Goal: Information Seeking & Learning: Stay updated

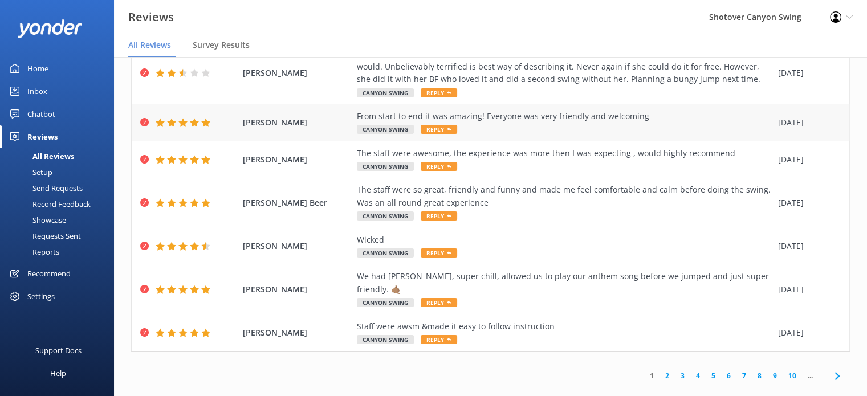
scroll to position [23, 0]
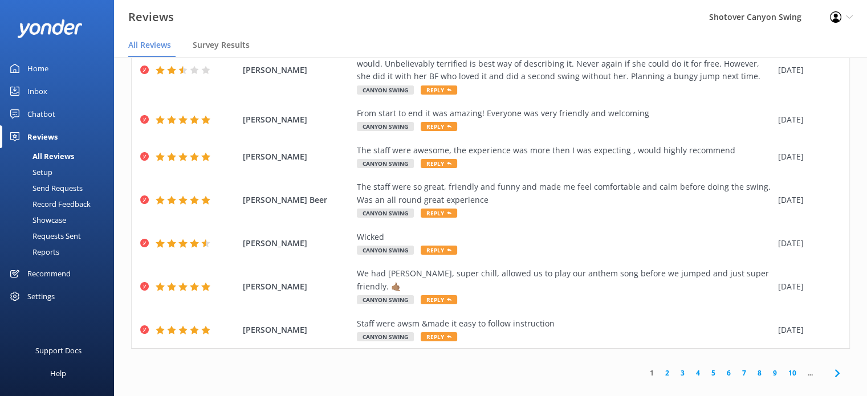
click at [659, 368] on link "2" at bounding box center [666, 373] width 15 height 11
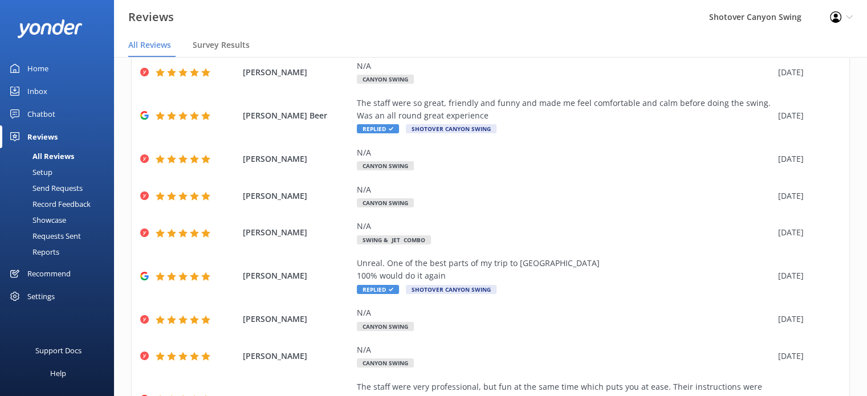
scroll to position [176, 0]
